Goal: Information Seeking & Learning: Check status

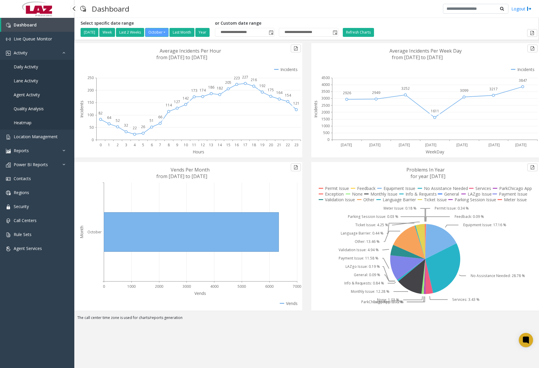
drag, startPoint x: 0, startPoint y: 0, endPoint x: 29, endPoint y: 67, distance: 72.8
click at [29, 67] on span "Daily Activity" at bounding box center [26, 67] width 24 height 6
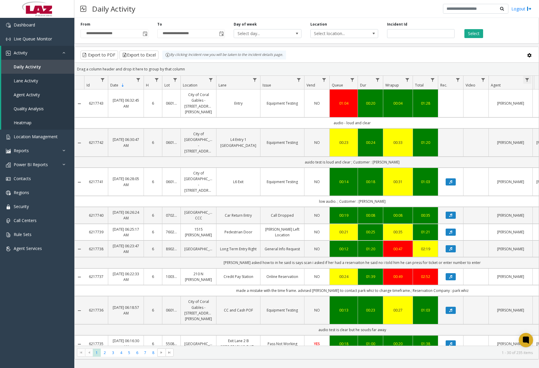
click at [530, 78] on span "Data table" at bounding box center [527, 80] width 5 height 5
click at [521, 104] on input "Agent Filter" at bounding box center [509, 106] width 51 height 10
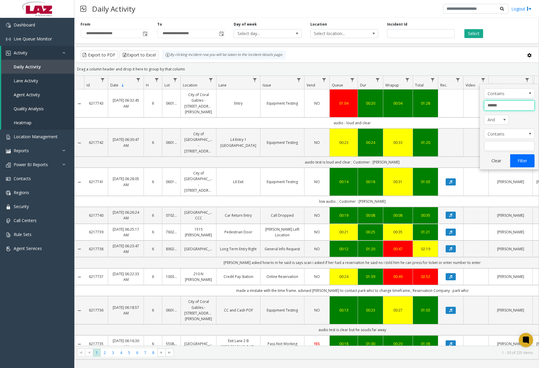
type input "******"
click at [523, 164] on button "Filter" at bounding box center [522, 160] width 24 height 13
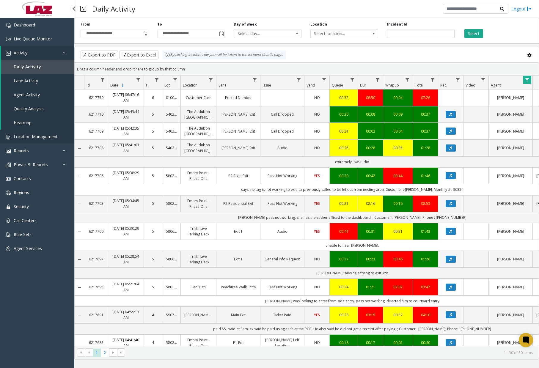
click at [44, 142] on link "Location Management" at bounding box center [37, 137] width 74 height 14
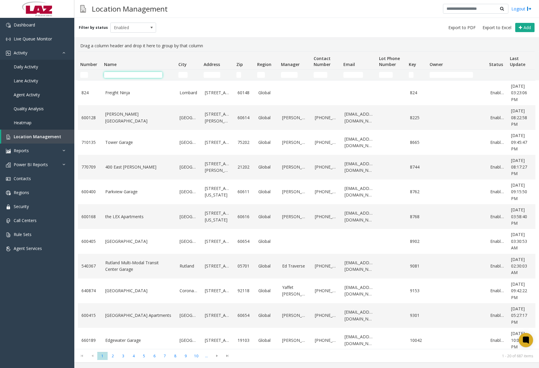
click at [137, 75] on input "Name Filter" at bounding box center [133, 75] width 58 height 6
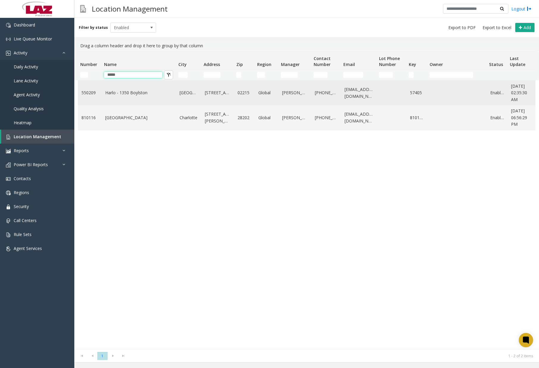
type input "*****"
click at [139, 90] on link "Harlo - 1350 Boylston" at bounding box center [138, 93] width 67 height 7
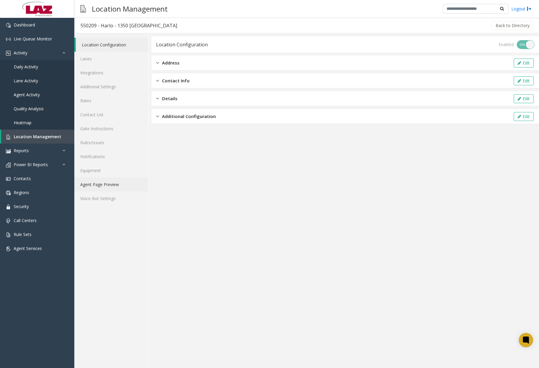
click at [111, 189] on link "Agent Page Preview" at bounding box center [111, 185] width 74 height 14
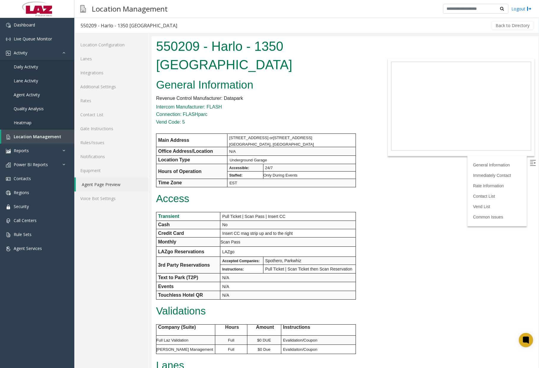
click at [340, 164] on td "24/7" at bounding box center [309, 167] width 93 height 7
click at [39, 67] on link "Daily Activity" at bounding box center [37, 67] width 74 height 14
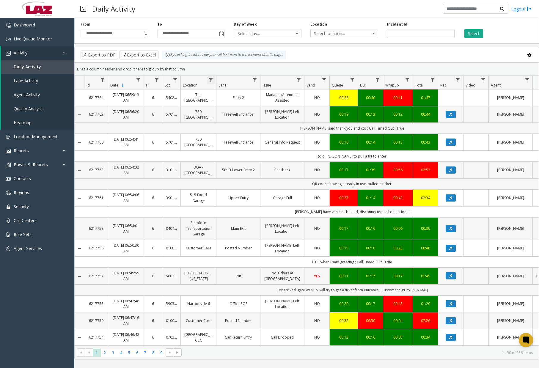
click at [210, 79] on span "Data table" at bounding box center [211, 80] width 5 height 5
click at [229, 106] on input "Location Filter" at bounding box center [236, 106] width 51 height 10
type input "*****"
click at [248, 159] on button "Filter" at bounding box center [250, 160] width 24 height 13
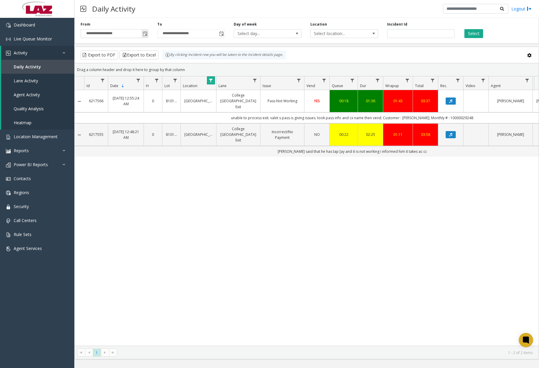
click at [144, 35] on span "Toggle popup" at bounding box center [145, 34] width 5 height 5
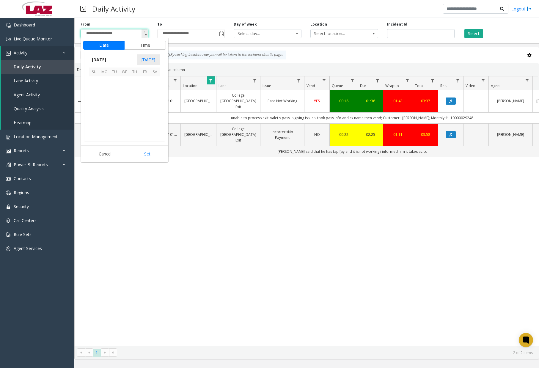
scroll to position [106821, 0]
click at [210, 80] on span "Data table" at bounding box center [211, 80] width 5 height 5
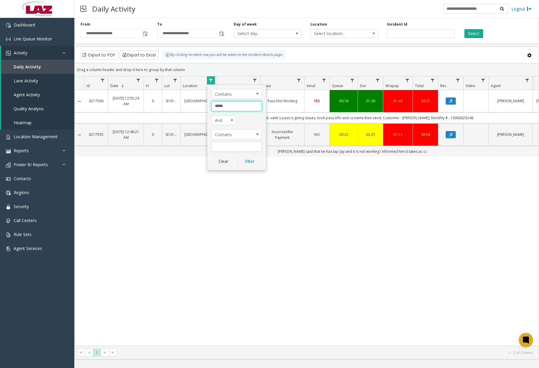
drag, startPoint x: 230, startPoint y: 104, endPoint x: 200, endPoint y: 106, distance: 29.8
click at [200, 106] on app-root "**********" at bounding box center [269, 184] width 539 height 368
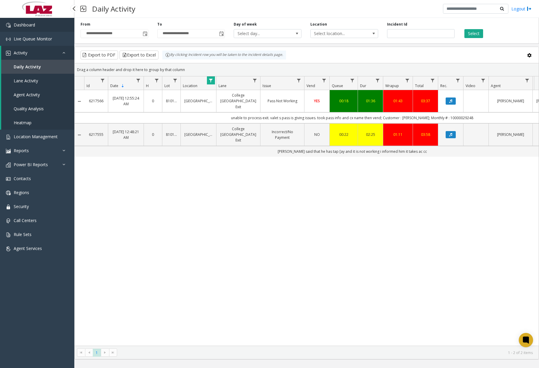
click at [54, 26] on link "Dashboard" at bounding box center [37, 25] width 74 height 14
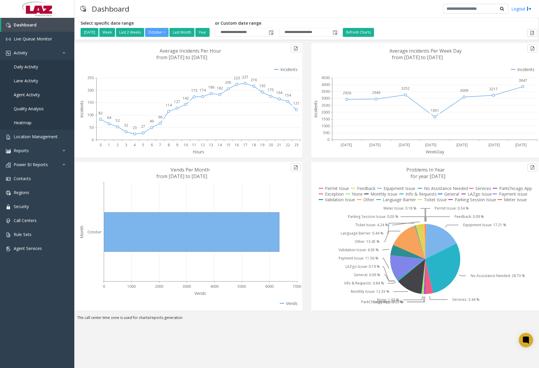
click at [188, 7] on div "Dashboard Logout" at bounding box center [306, 9] width 465 height 18
click at [37, 68] on span "Daily Activity" at bounding box center [26, 67] width 24 height 6
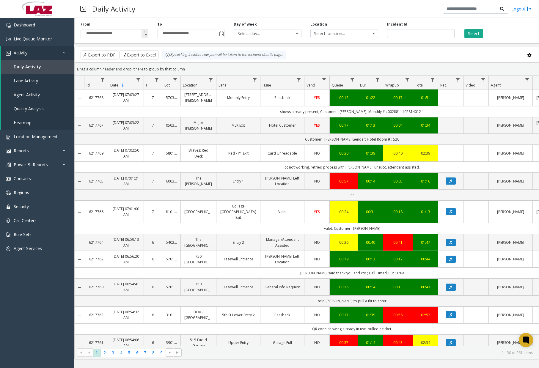
click at [146, 34] on span "Toggle popup" at bounding box center [145, 34] width 5 height 5
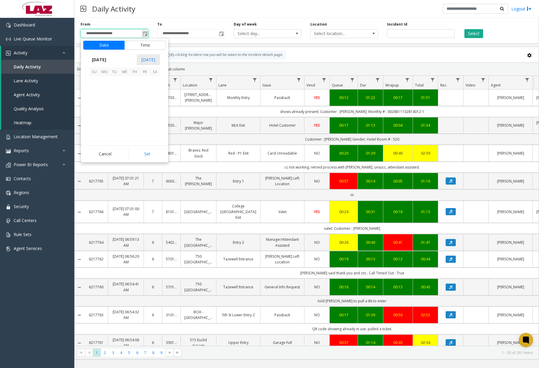
scroll to position [106821, 0]
click at [115, 90] on span "7" at bounding box center [114, 92] width 10 height 10
click at [98, 104] on span "12" at bounding box center [97, 103] width 5 height 6
click at [125, 103] on span "00" at bounding box center [127, 103] width 5 height 6
click at [156, 103] on span "AM" at bounding box center [156, 103] width 7 height 6
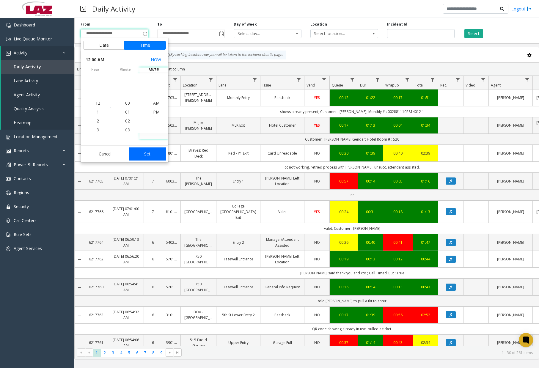
click at [148, 153] on button "Set" at bounding box center [147, 154] width 37 height 13
type input "**********"
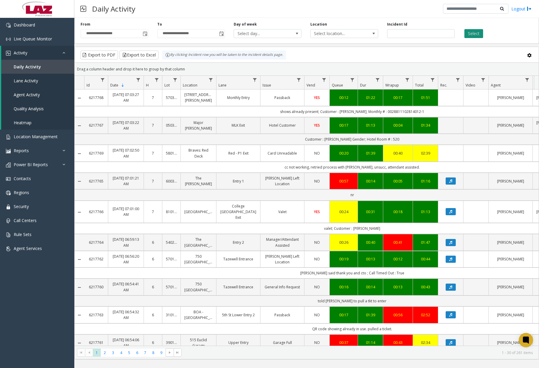
click at [470, 36] on button "Select" at bounding box center [474, 33] width 19 height 9
click at [211, 81] on span "Data table" at bounding box center [211, 80] width 5 height 5
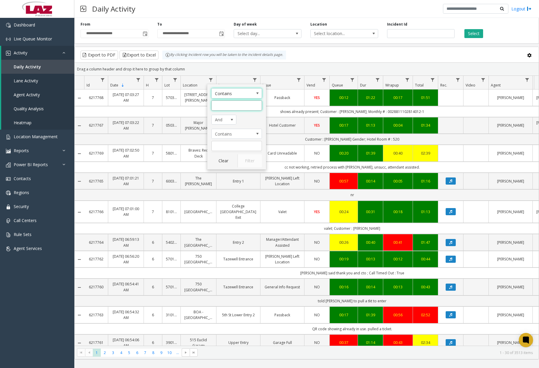
click at [228, 101] on input "Location Filter" at bounding box center [236, 106] width 51 height 10
type input "****"
click at [251, 165] on button "Filter" at bounding box center [250, 160] width 24 height 13
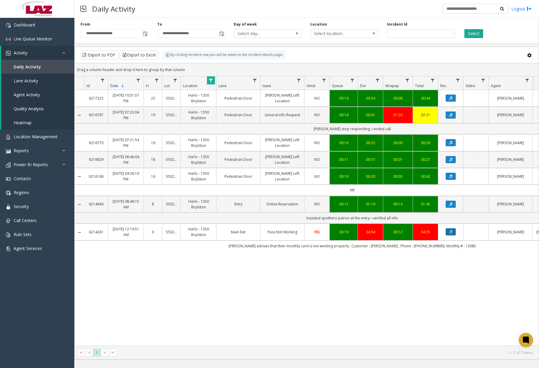
click at [450, 231] on icon "Data table" at bounding box center [450, 232] width 3 height 4
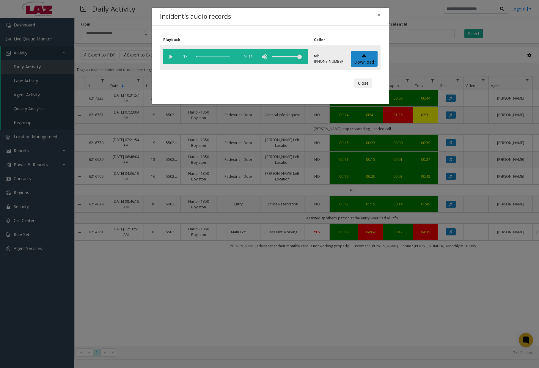
click at [172, 56] on vg-play-pause at bounding box center [170, 56] width 15 height 15
click at [199, 57] on div "scrub bar" at bounding box center [216, 56] width 40 height 15
click at [198, 57] on div "scrub bar" at bounding box center [216, 56] width 40 height 15
click at [168, 57] on vg-play-pause at bounding box center [170, 56] width 15 height 15
click at [381, 14] on button "×" at bounding box center [379, 15] width 12 height 15
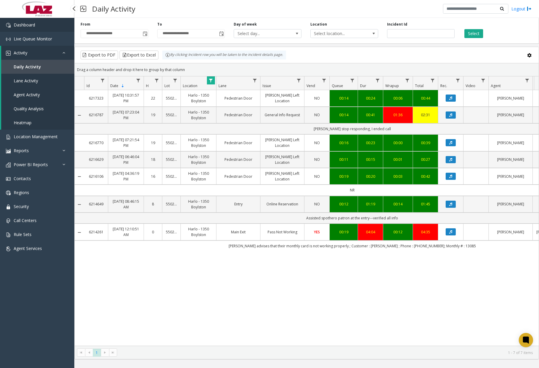
click at [39, 26] on link "Dashboard" at bounding box center [37, 25] width 74 height 14
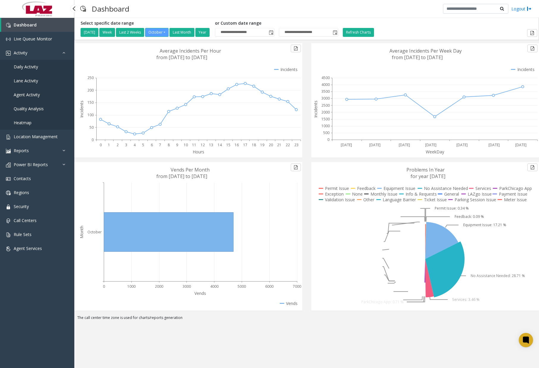
click at [35, 68] on span "Daily Activity" at bounding box center [26, 67] width 24 height 6
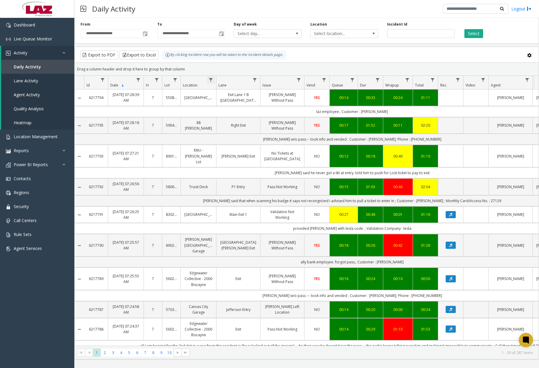
click at [211, 79] on span "Data table" at bounding box center [211, 80] width 5 height 5
click at [233, 101] on input "Location Filter" at bounding box center [236, 106] width 51 height 10
type input "******"
click at [250, 156] on button "Filter" at bounding box center [250, 160] width 24 height 13
